Goal: Task Accomplishment & Management: Manage account settings

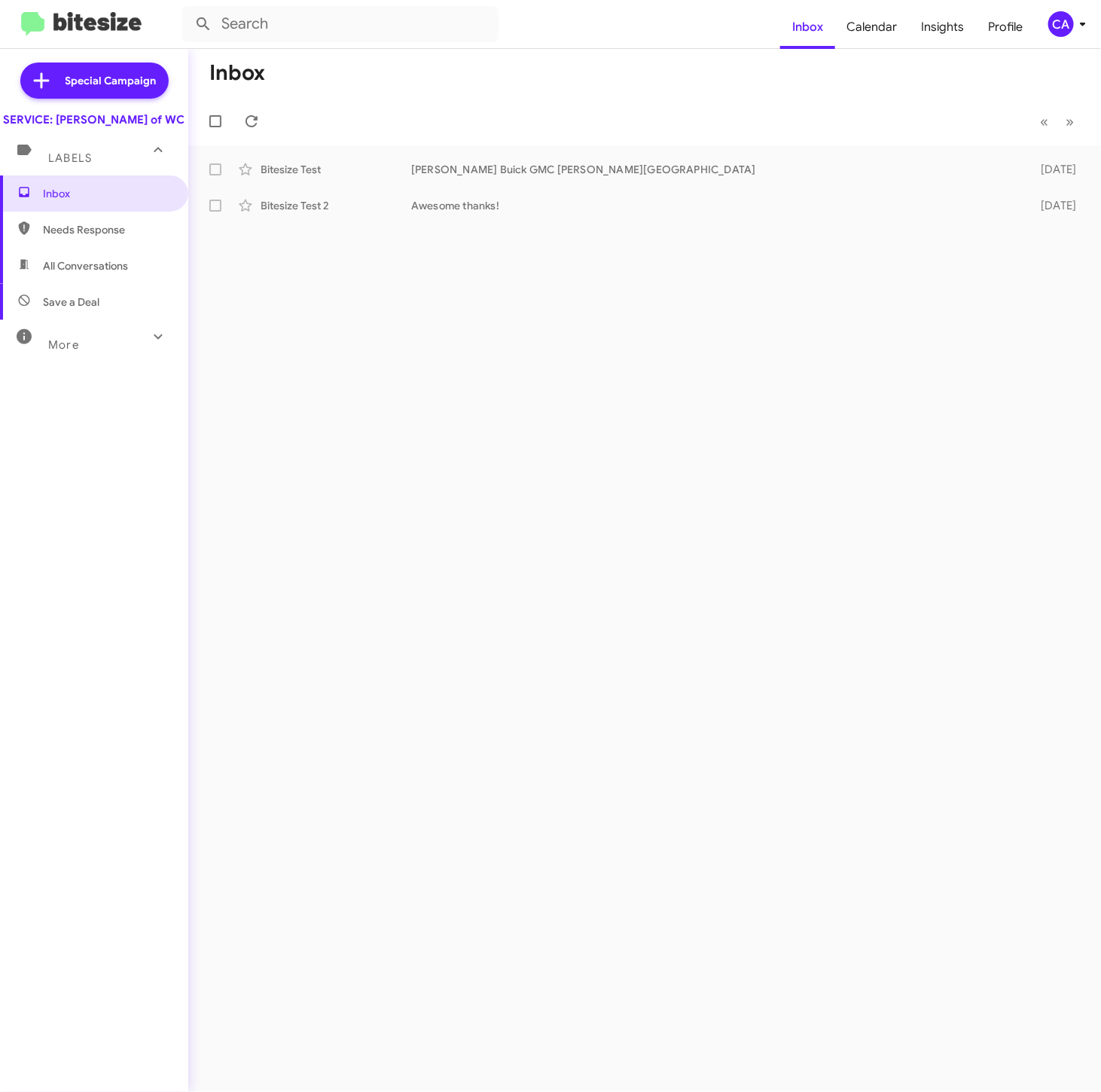
click at [1074, 22] on icon at bounding box center [1083, 24] width 18 height 18
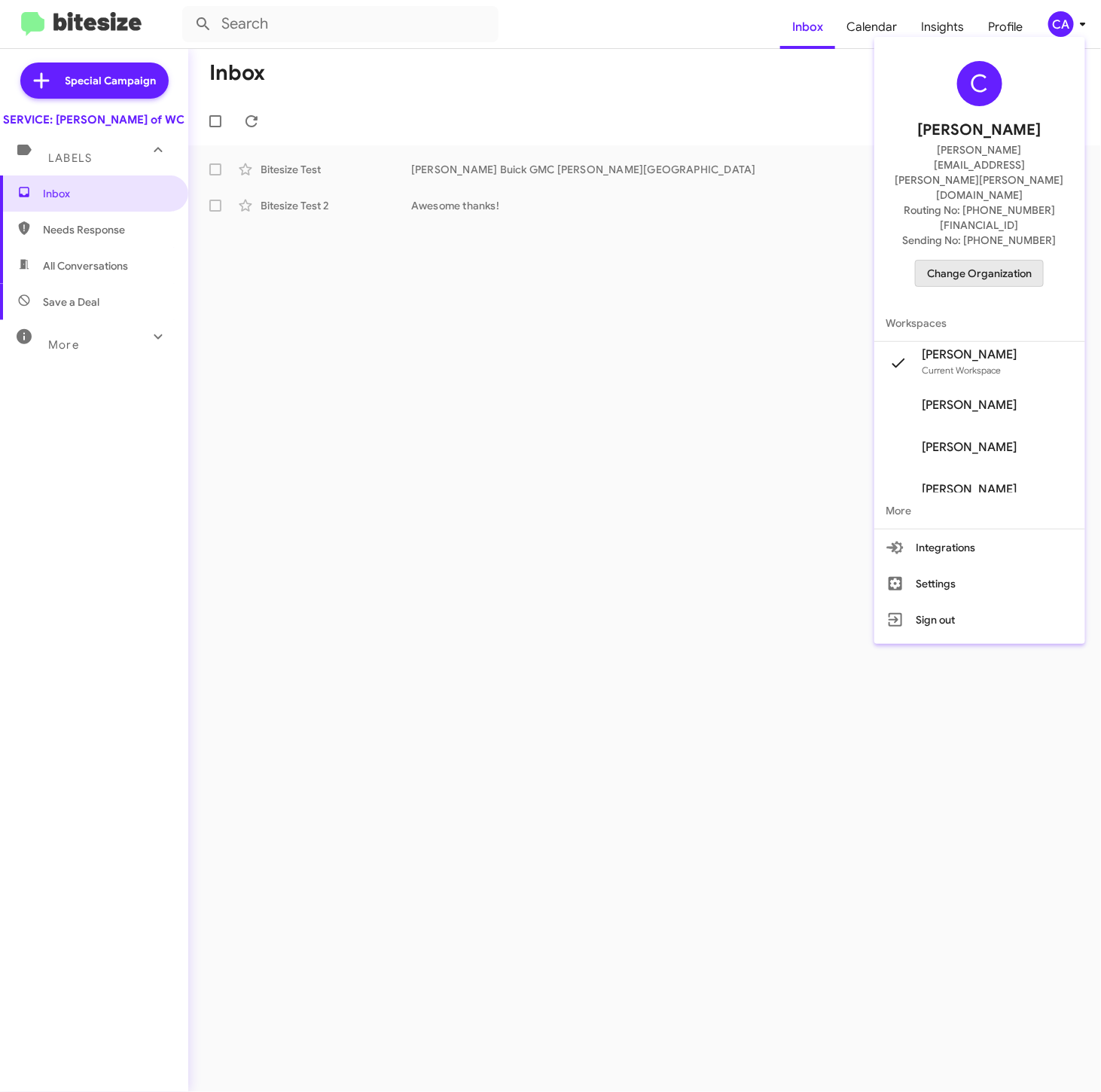
click at [999, 261] on span "Change Organization" at bounding box center [979, 273] width 105 height 26
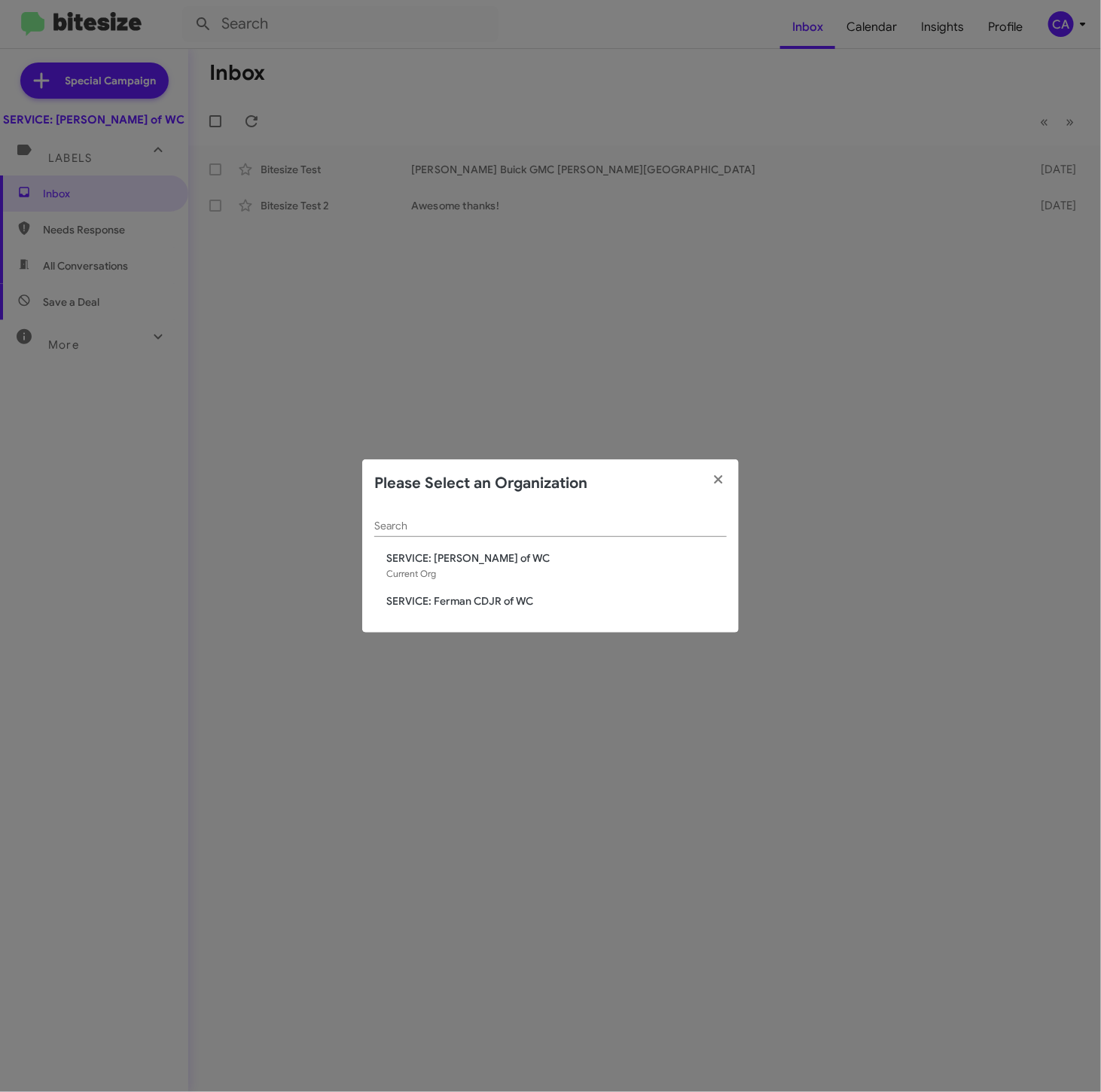
click at [525, 573] on div "SERVICE: [PERSON_NAME] of WC Current Org" at bounding box center [556, 566] width 341 height 31
click at [516, 603] on span "SERVICE: Ferman CDJR of WC" at bounding box center [556, 601] width 341 height 15
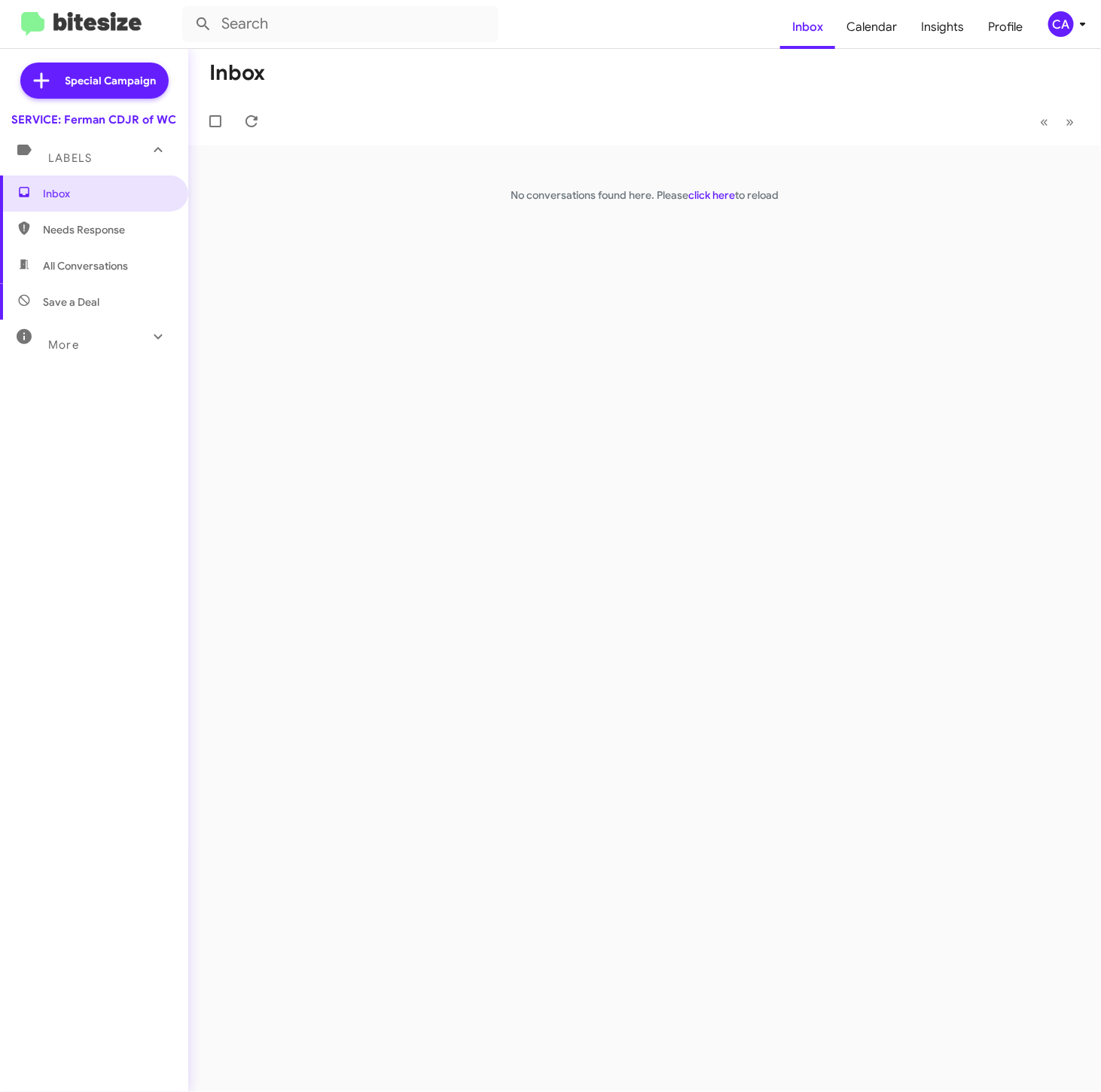
click at [1062, 19] on div "CA" at bounding box center [1061, 24] width 26 height 26
